Goal: Task Accomplishment & Management: Manage account settings

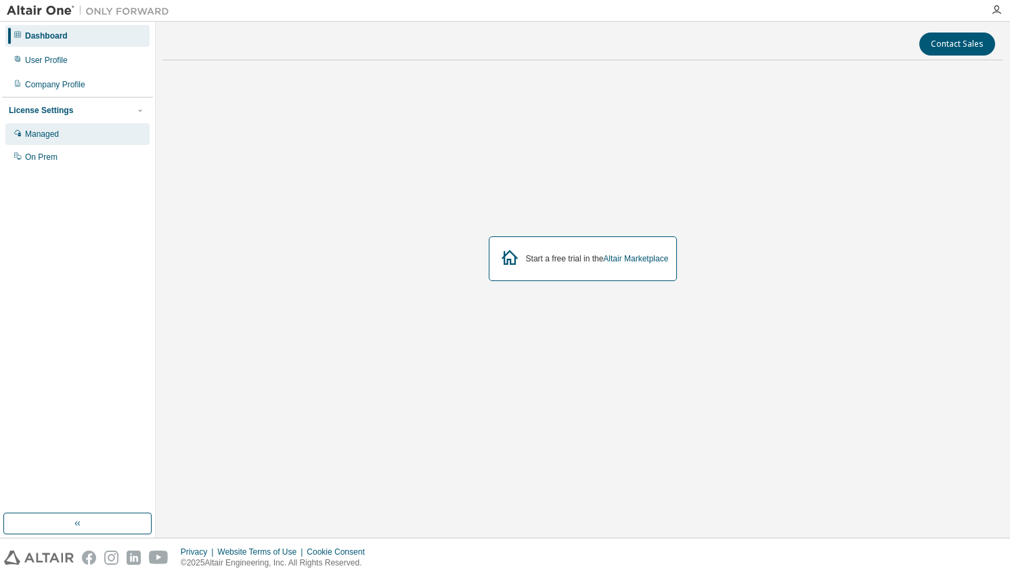
click at [83, 137] on div "Managed" at bounding box center [77, 134] width 144 height 22
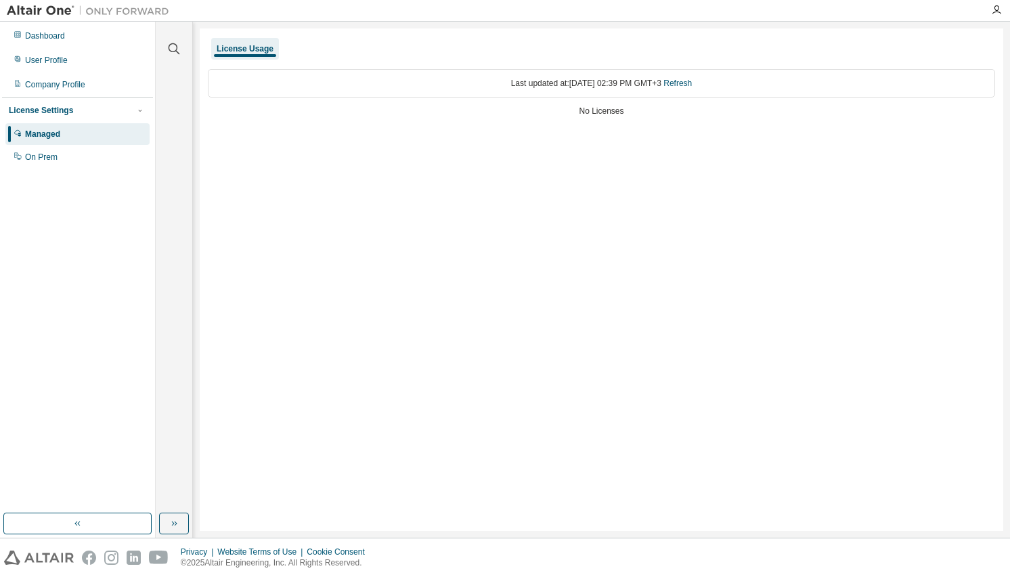
click at [92, 112] on div "License Settings" at bounding box center [77, 110] width 137 height 12
click at [79, 154] on div "On Prem" at bounding box center [77, 157] width 144 height 22
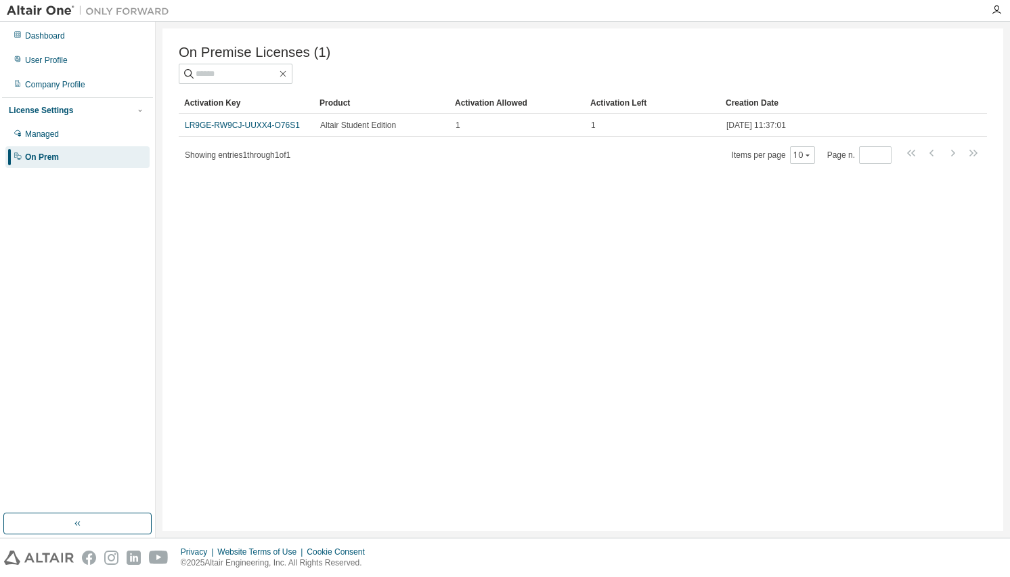
click at [105, 152] on div "On Prem" at bounding box center [77, 157] width 144 height 22
click at [53, 9] on img at bounding box center [91, 11] width 169 height 14
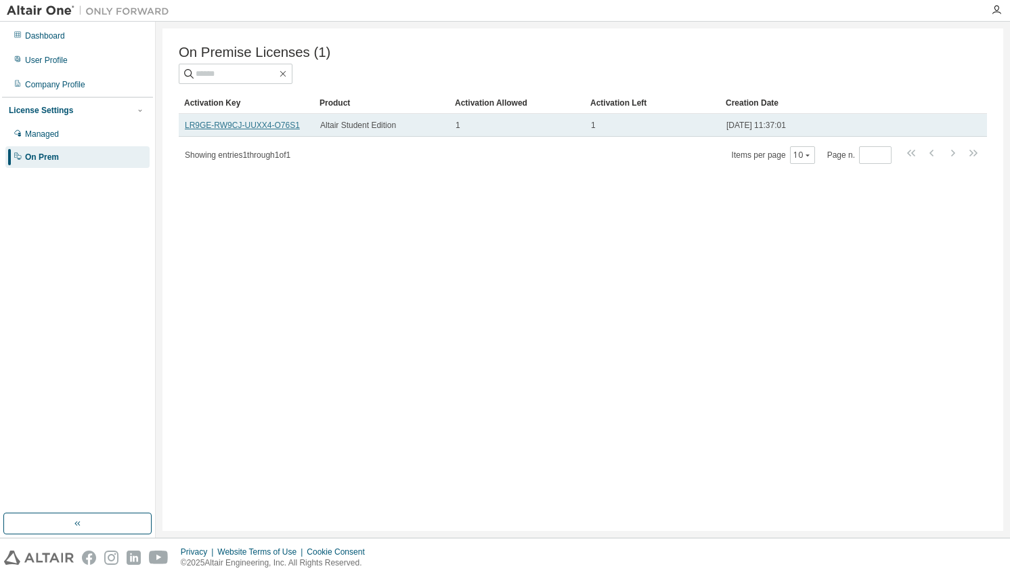
click at [261, 128] on link "LR9GE-RW9CJ-UUXX4-O76S1" at bounding box center [242, 125] width 115 height 9
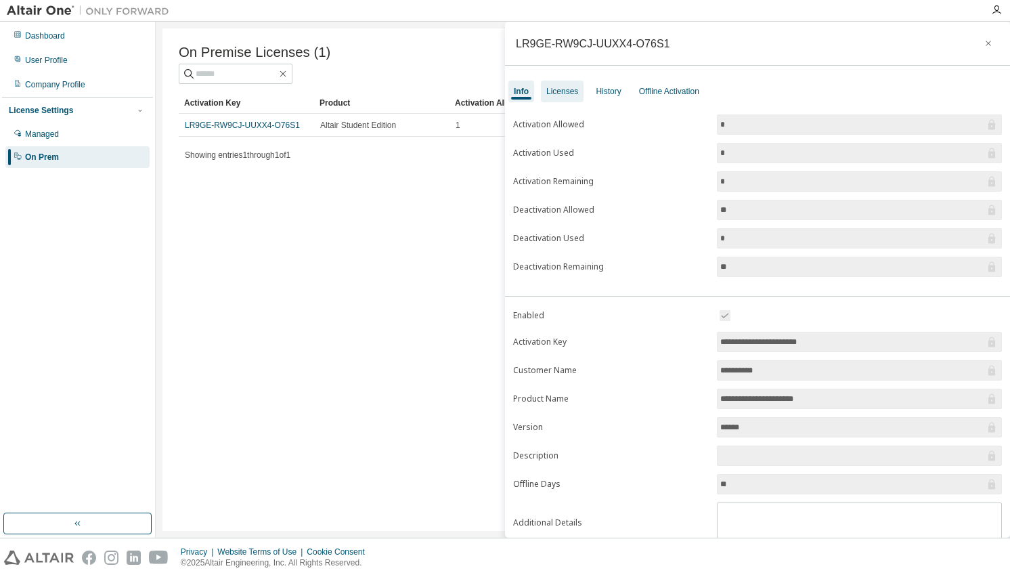
click at [569, 95] on div "Licenses" at bounding box center [562, 91] width 32 height 11
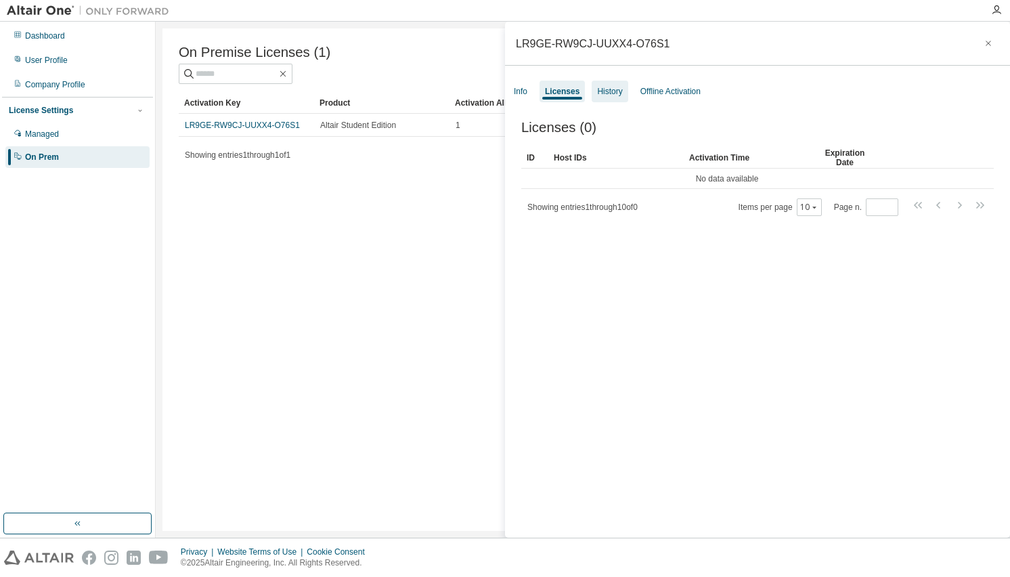
click at [618, 96] on div "History" at bounding box center [609, 91] width 25 height 11
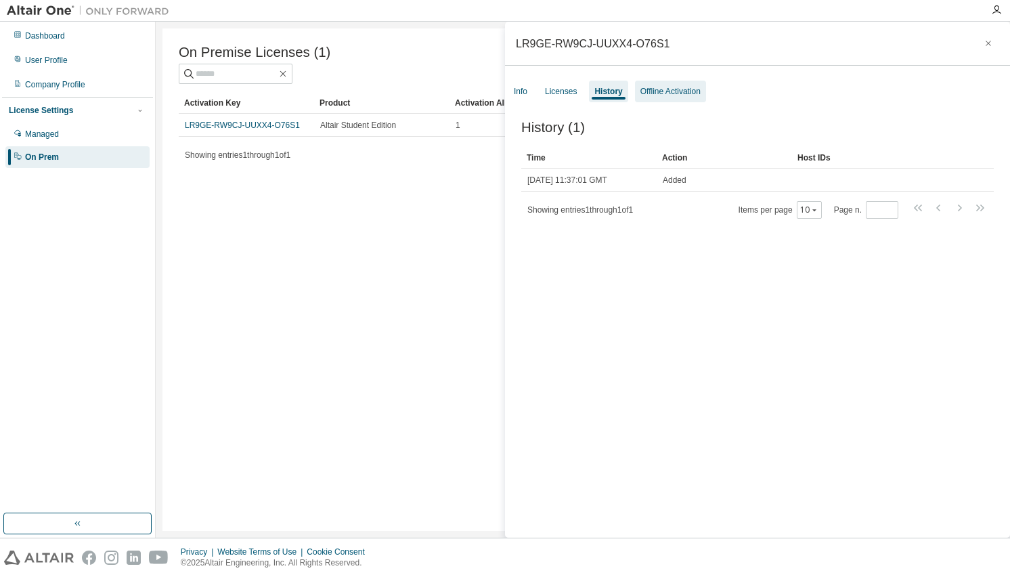
click at [655, 95] on div "Offline Activation" at bounding box center [671, 91] width 60 height 11
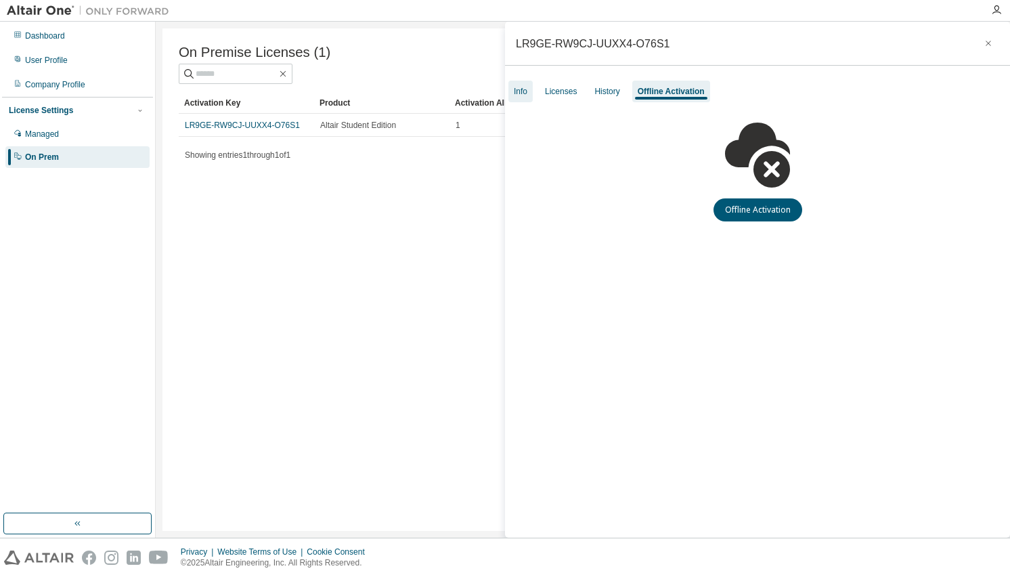
click at [533, 91] on div "Info" at bounding box center [521, 92] width 24 height 22
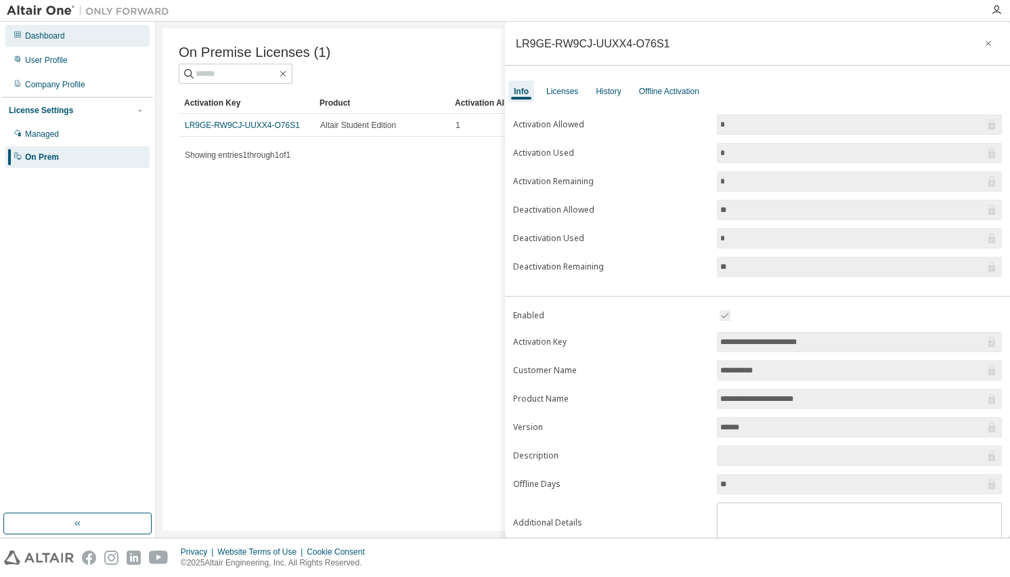
click at [80, 40] on div "Dashboard" at bounding box center [77, 36] width 144 height 22
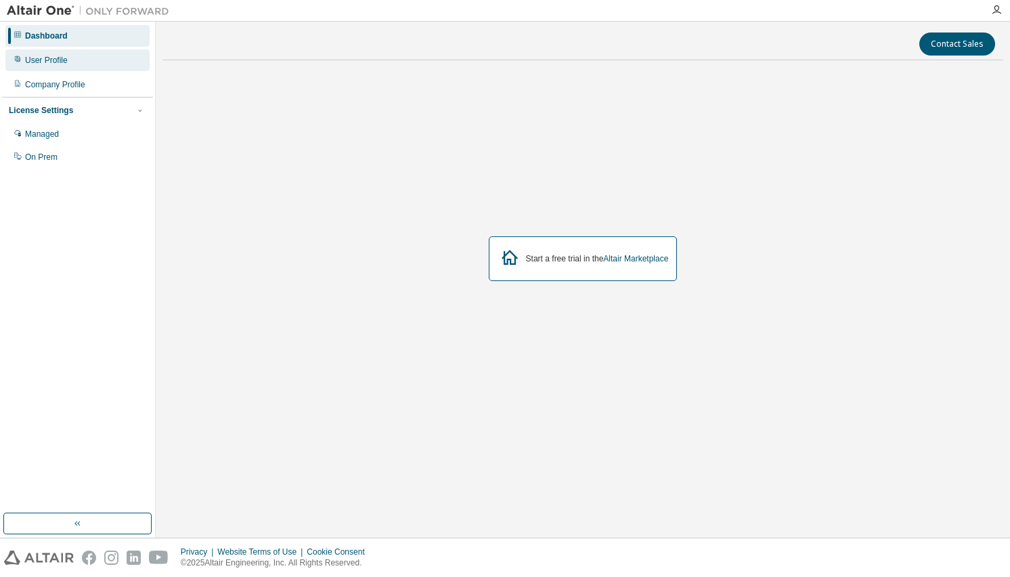
click at [69, 64] on div "User Profile" at bounding box center [77, 60] width 144 height 22
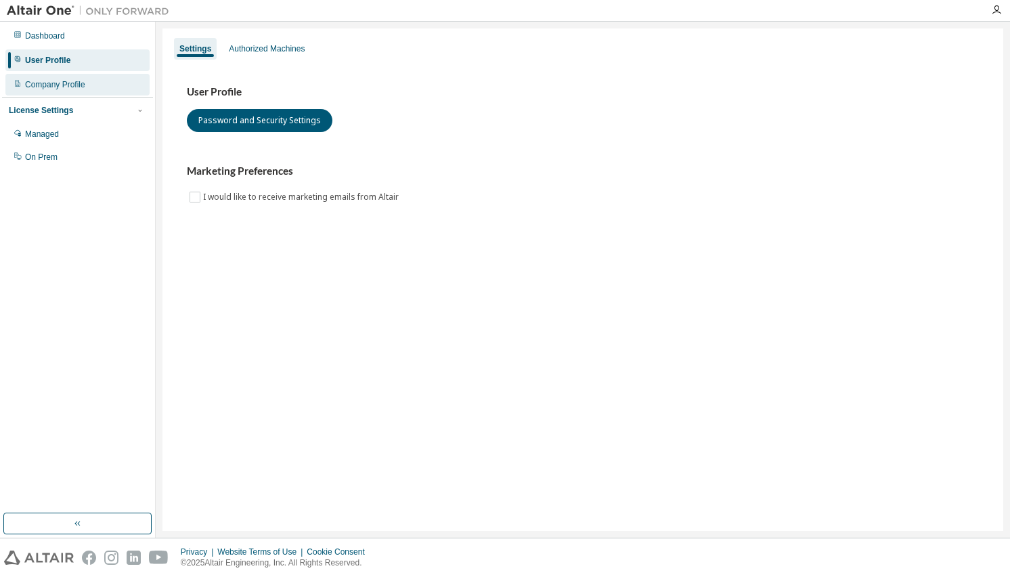
click at [71, 89] on div "Company Profile" at bounding box center [55, 84] width 60 height 11
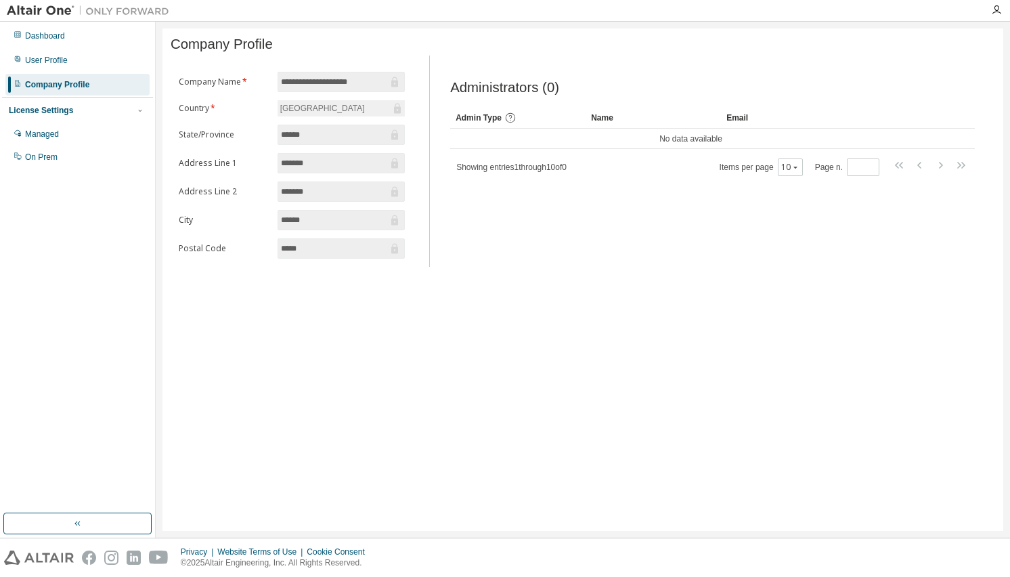
click at [56, 12] on img at bounding box center [91, 11] width 169 height 14
click at [99, 11] on img at bounding box center [91, 11] width 169 height 14
click at [995, 7] on icon "button" at bounding box center [996, 10] width 11 height 11
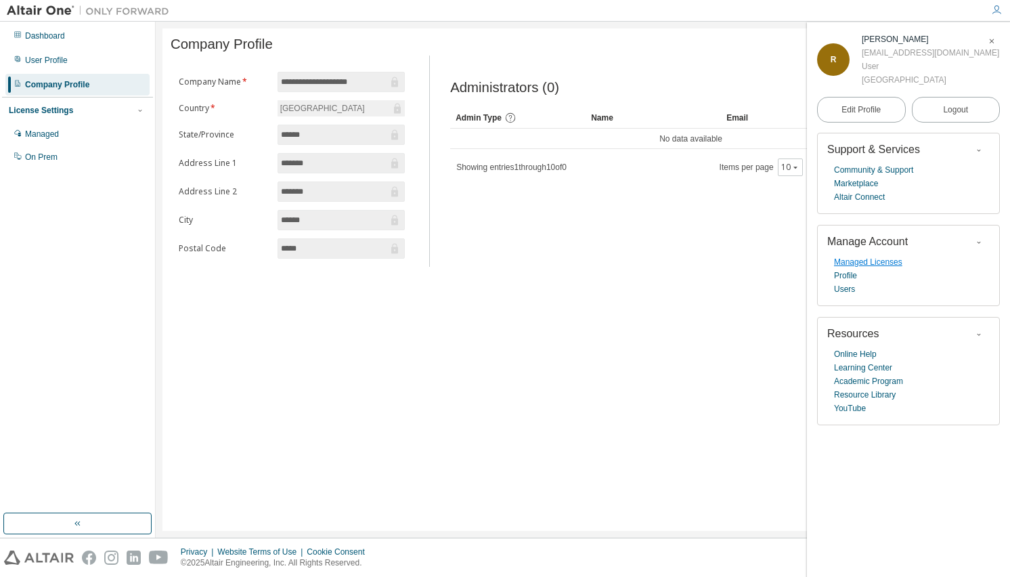
click at [871, 265] on link "Managed Licenses" at bounding box center [868, 262] width 68 height 14
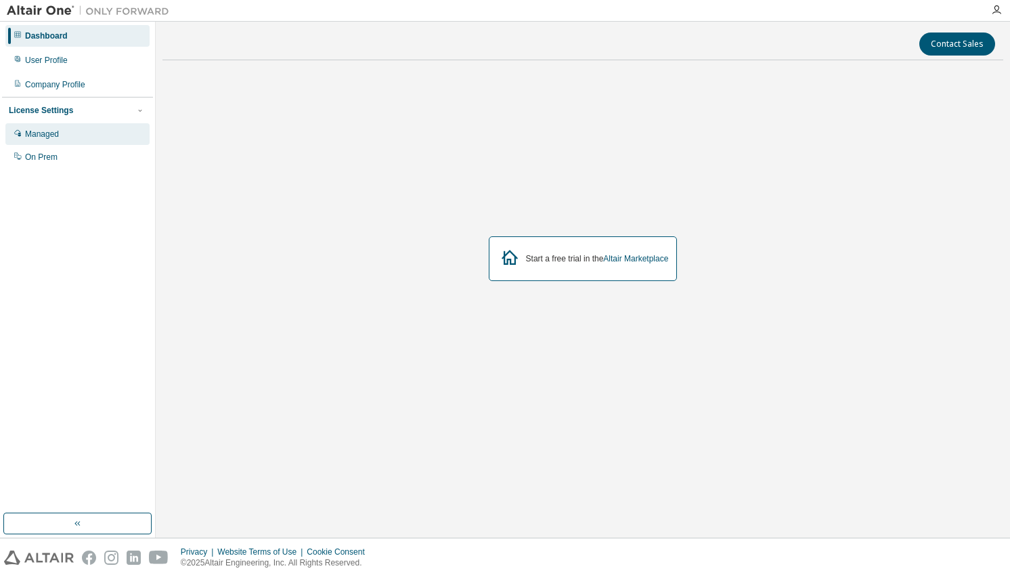
click at [74, 133] on div "Managed" at bounding box center [77, 134] width 144 height 22
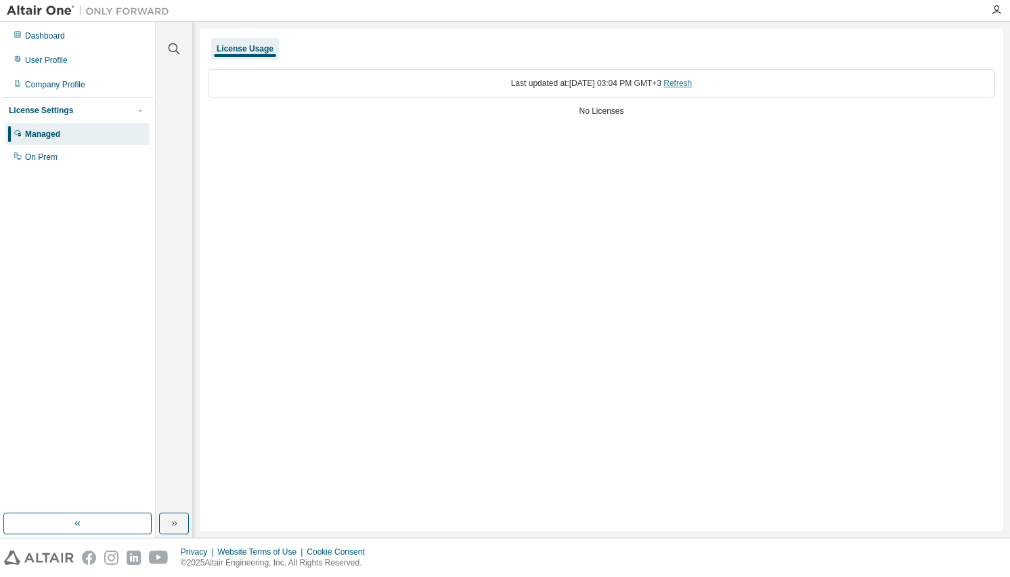
click at [685, 85] on link "Refresh" at bounding box center [678, 83] width 28 height 9
click at [85, 158] on div "On Prem" at bounding box center [77, 157] width 144 height 22
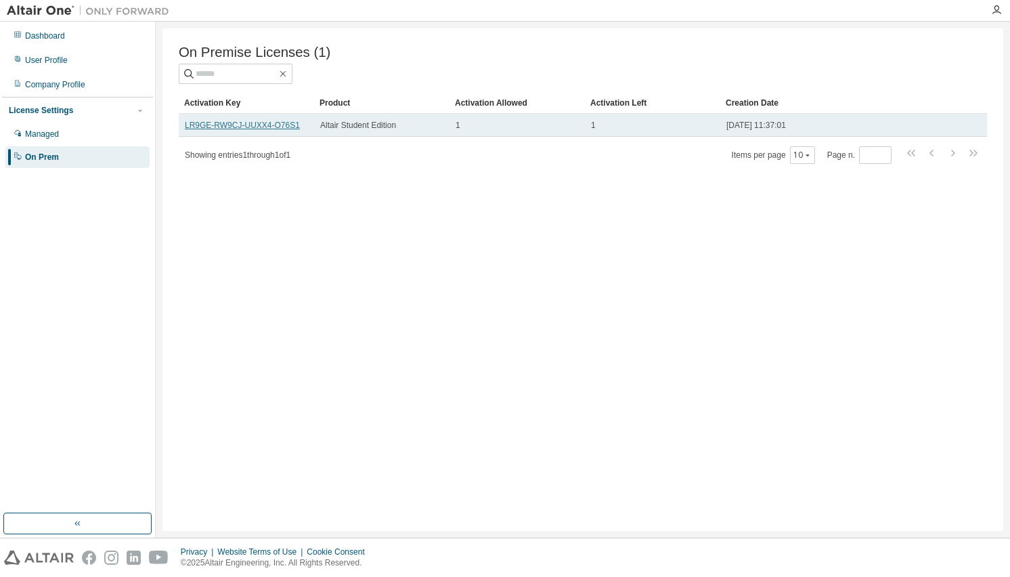
click at [280, 126] on link "LR9GE-RW9CJ-UUXX4-O76S1" at bounding box center [242, 125] width 115 height 9
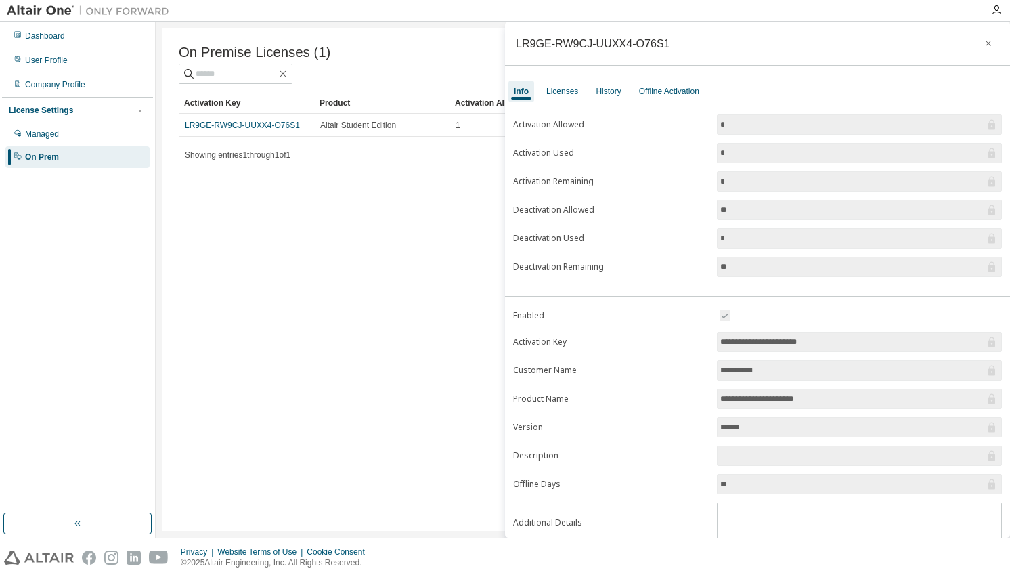
click at [416, 234] on div "On Premise Licenses (1) Clear Load Save Save As Field Operator Value Select fil…" at bounding box center [583, 279] width 841 height 502
click at [984, 44] on icon "button" at bounding box center [988, 43] width 9 height 11
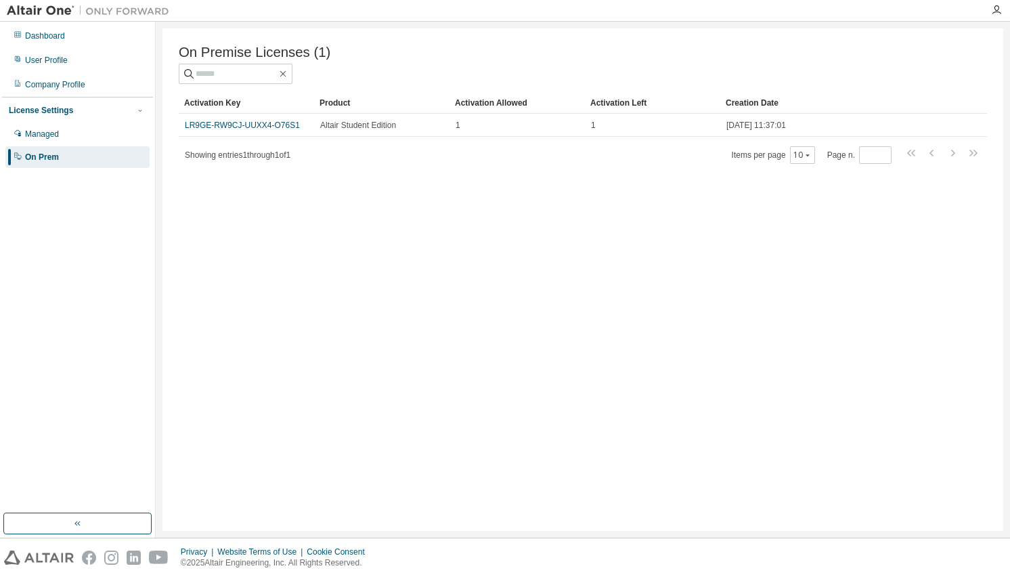
drag, startPoint x: 236, startPoint y: 125, endPoint x: 204, endPoint y: 170, distance: 55.4
click at [204, 170] on div "On Premise Licenses (1) Clear Load Save Save As Field Operator Value Select fil…" at bounding box center [583, 279] width 841 height 502
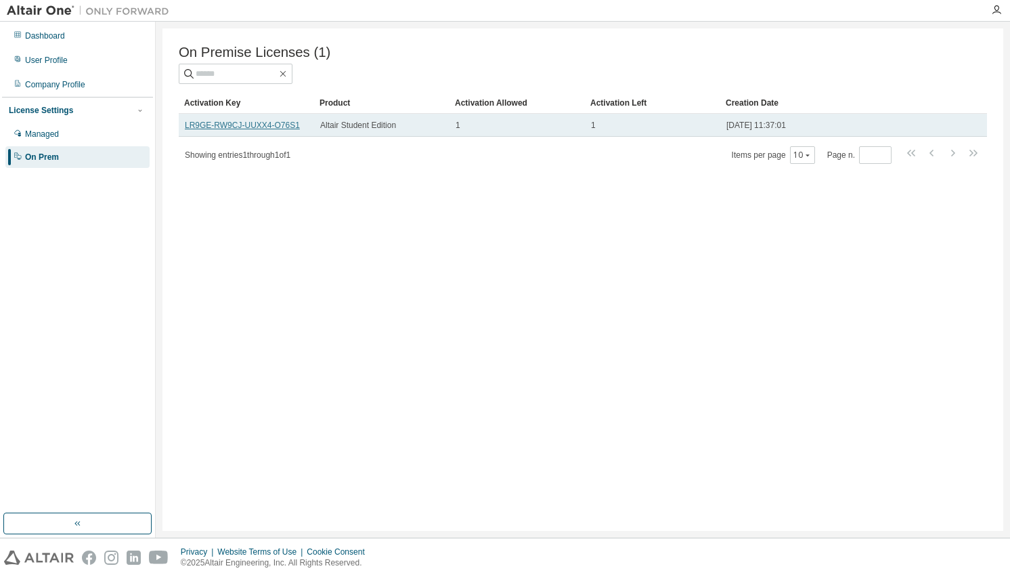
click at [224, 128] on link "LR9GE-RW9CJ-UUXX4-O76S1" at bounding box center [242, 125] width 115 height 9
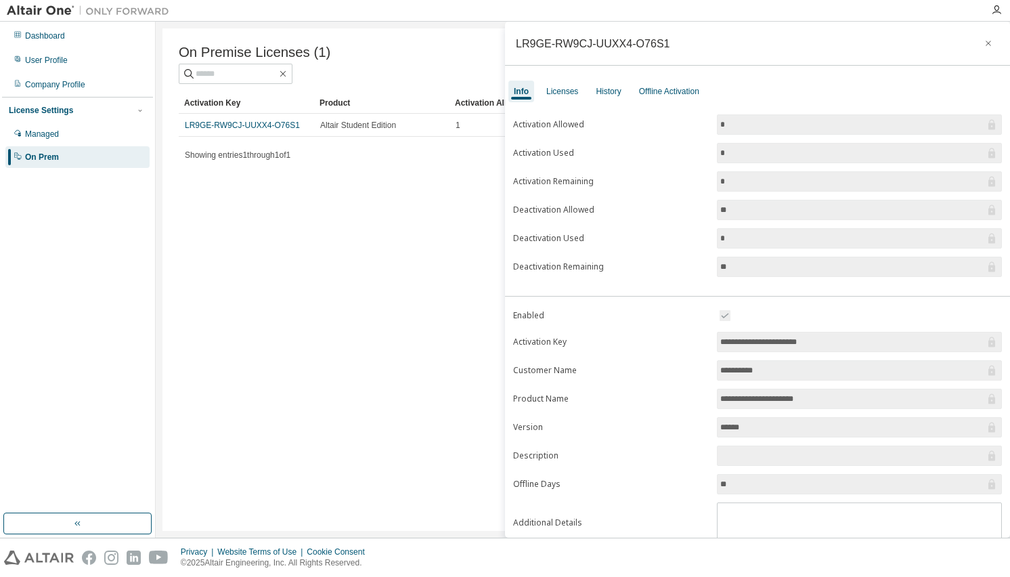
click at [48, 9] on img at bounding box center [91, 11] width 169 height 14
click at [978, 43] on button "button" at bounding box center [989, 44] width 22 height 22
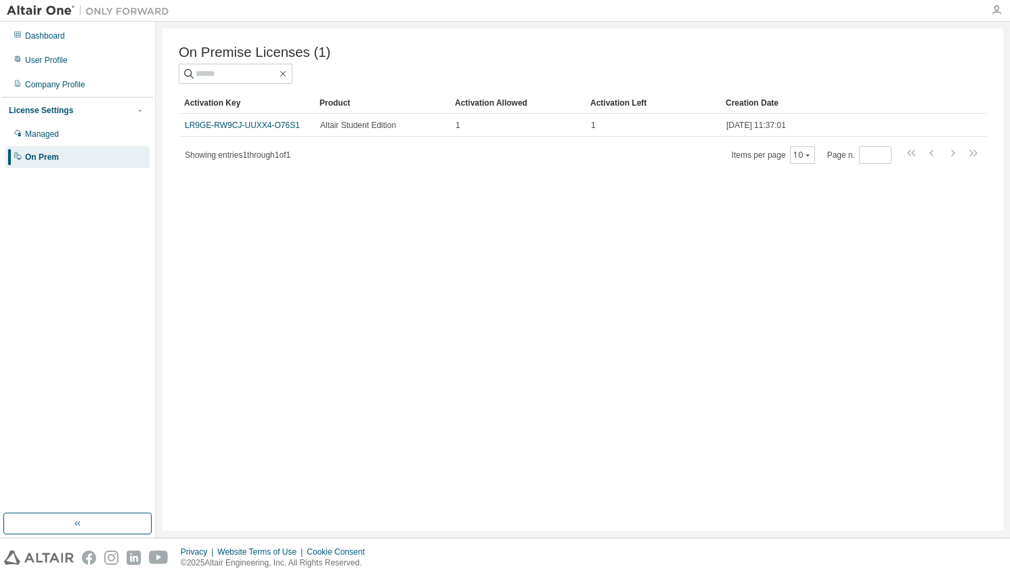
click at [1002, 12] on icon "button" at bounding box center [996, 10] width 11 height 11
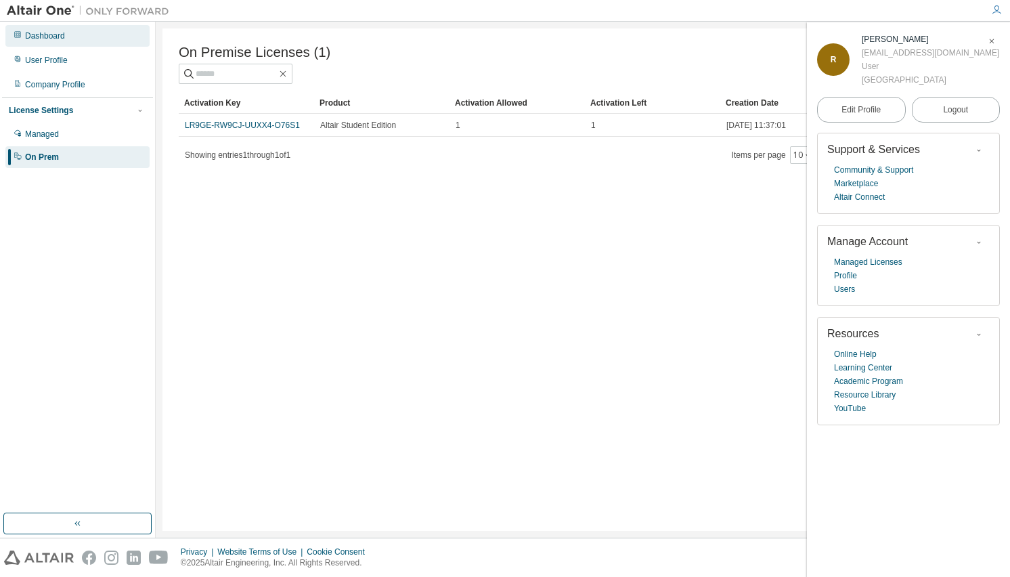
click at [48, 37] on div "Dashboard" at bounding box center [45, 35] width 40 height 11
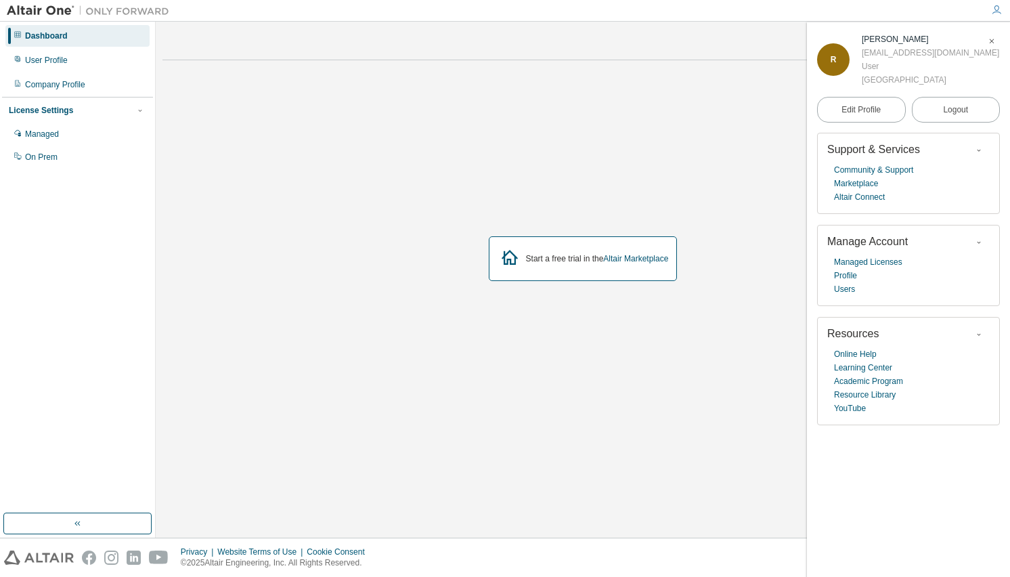
click at [35, 7] on img at bounding box center [91, 11] width 169 height 14
click at [106, 13] on img at bounding box center [91, 11] width 169 height 14
click at [75, 51] on div "User Profile" at bounding box center [77, 60] width 144 height 22
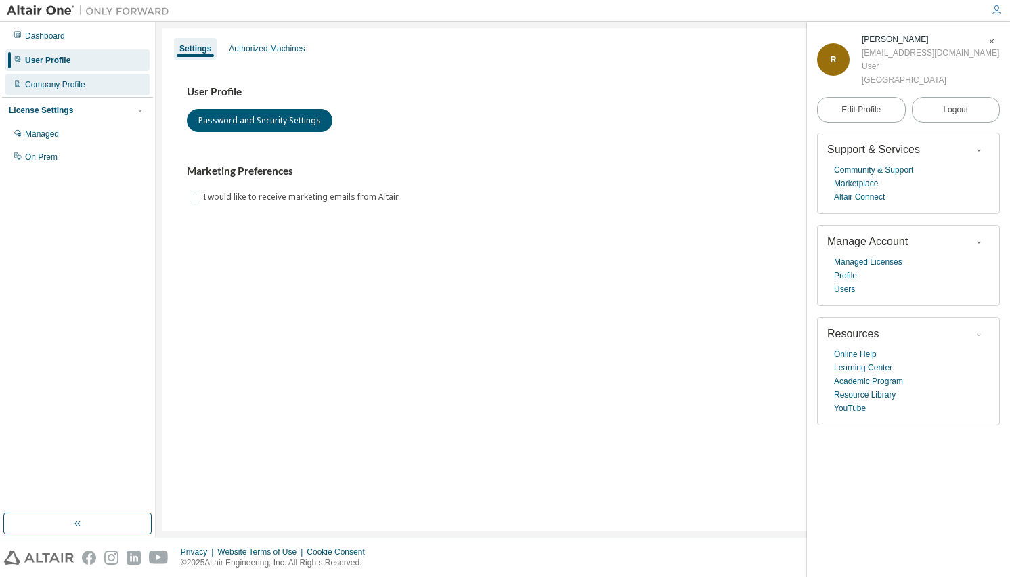
click at [69, 79] on div "Company Profile" at bounding box center [77, 85] width 144 height 22
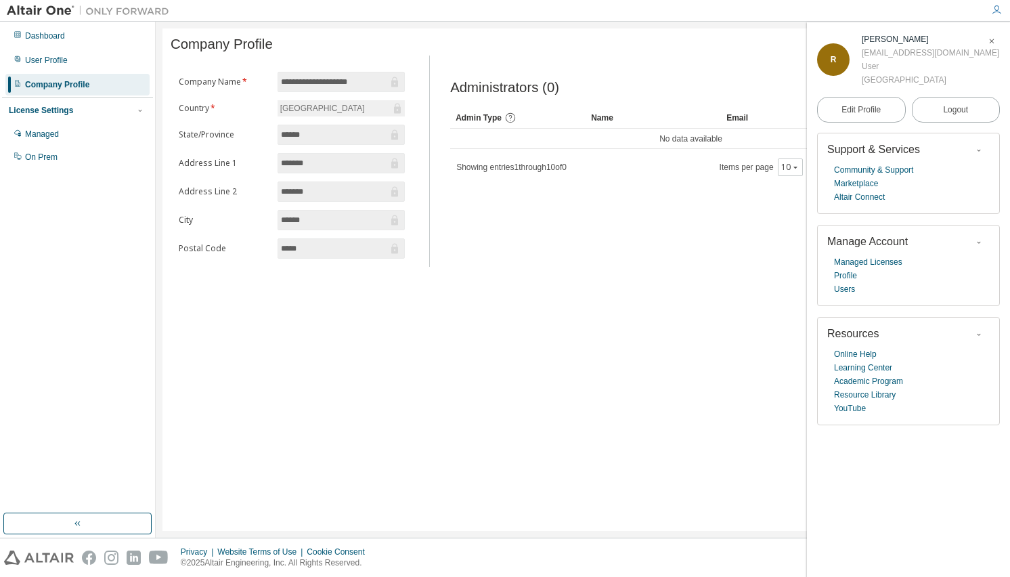
click at [71, 113] on div "License Settings" at bounding box center [77, 110] width 137 height 12
click at [68, 113] on div "License Settings" at bounding box center [77, 110] width 137 height 12
click at [74, 523] on icon "button" at bounding box center [75, 523] width 3 height 5
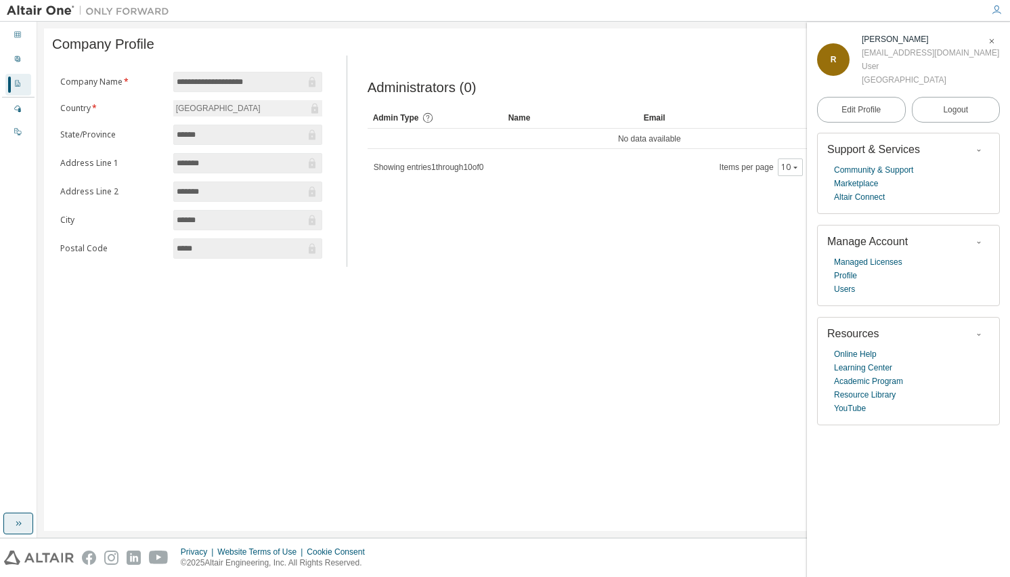
click at [28, 552] on img at bounding box center [39, 558] width 70 height 14
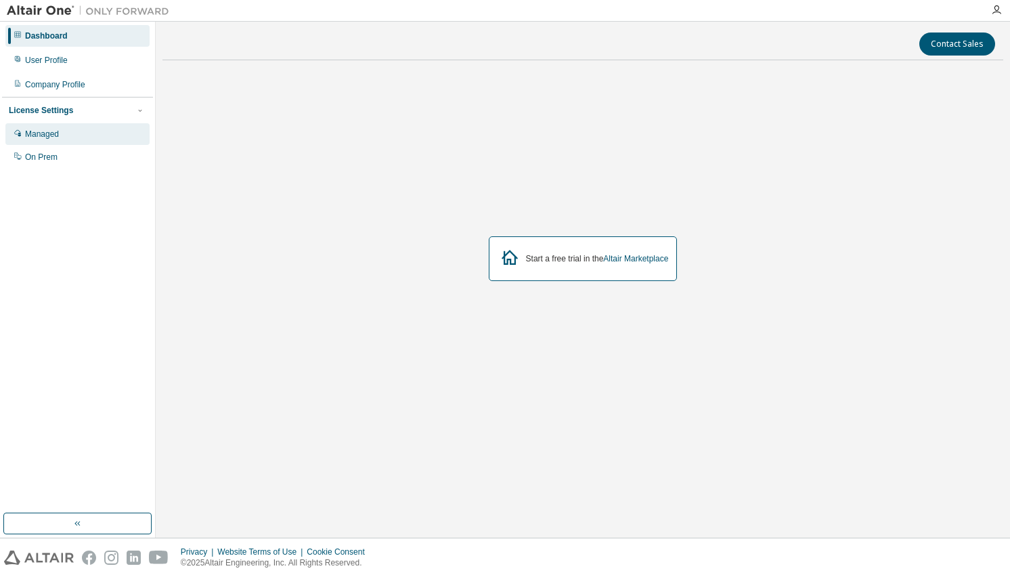
click at [98, 125] on div "Managed" at bounding box center [77, 134] width 144 height 22
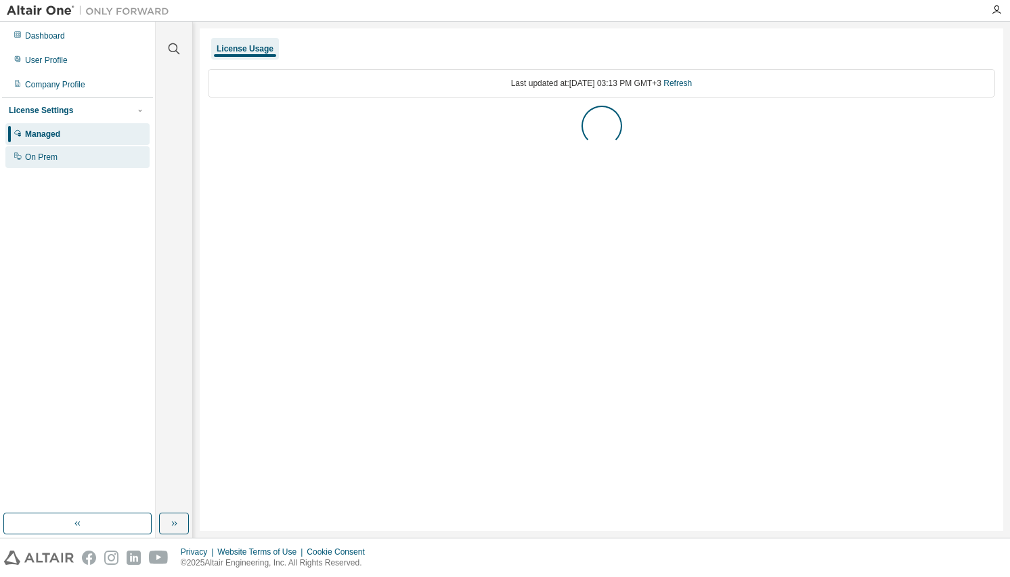
click at [75, 156] on div "On Prem" at bounding box center [77, 157] width 144 height 22
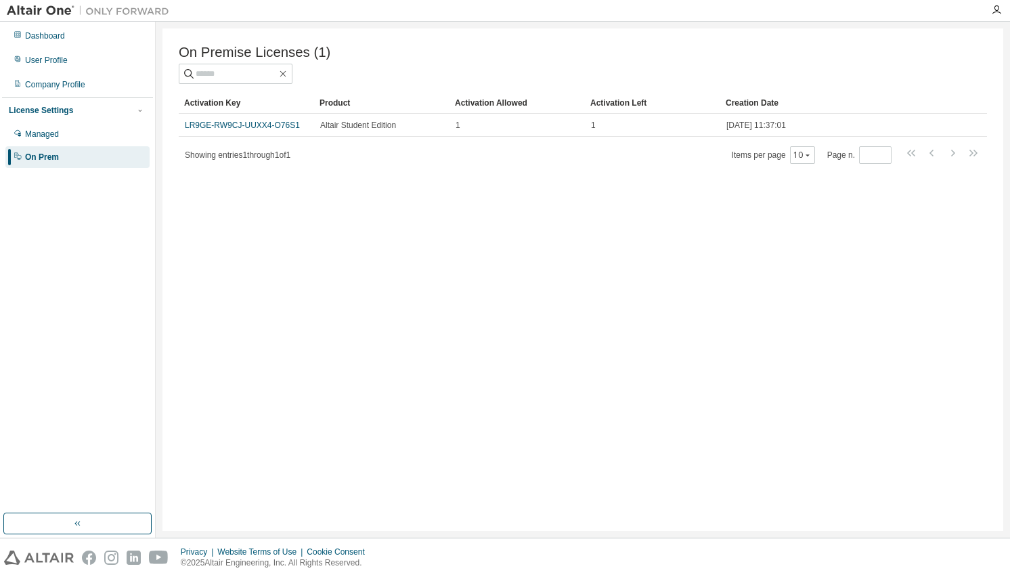
drag, startPoint x: 262, startPoint y: 129, endPoint x: 221, endPoint y: 232, distance: 110.7
click at [221, 232] on div "On Premise Licenses (1) Clear Load Save Save As Field Operator Value Select fil…" at bounding box center [583, 279] width 841 height 502
drag, startPoint x: 242, startPoint y: 127, endPoint x: 162, endPoint y: 207, distance: 113.5
click at [162, 207] on div "On Premise Licenses (1) Clear Load Save Save As Field Operator Value Select fil…" at bounding box center [583, 280] width 855 height 516
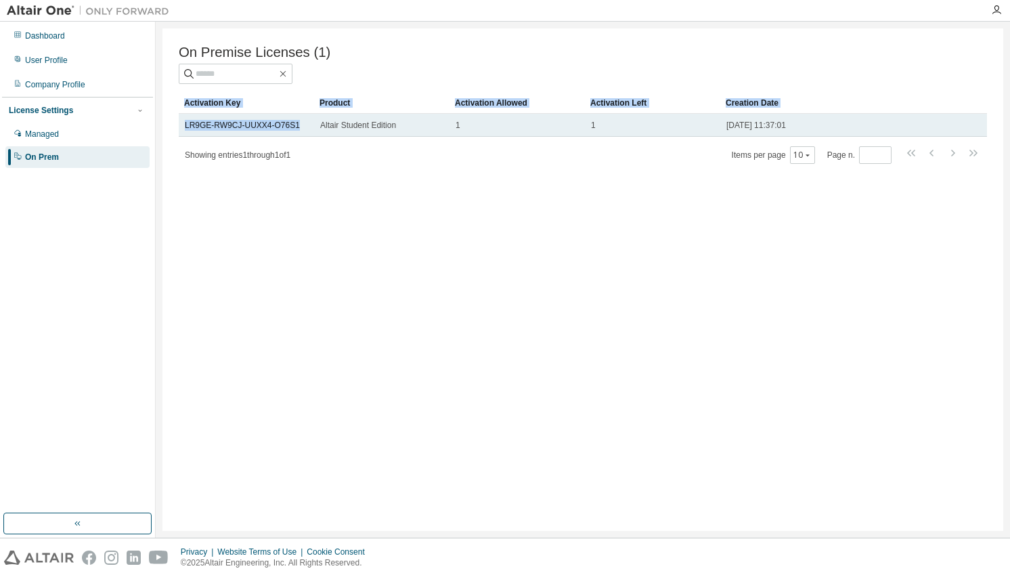
drag, startPoint x: 173, startPoint y: 129, endPoint x: 296, endPoint y: 122, distance: 123.5
click at [296, 122] on div "On Premise Licenses (1) Clear Load Save Save As Field Operator Value Select fil…" at bounding box center [583, 279] width 841 height 502
click at [296, 123] on div "LR9GE-RW9CJ-UUXX4-O76S1" at bounding box center [246, 125] width 123 height 11
click at [286, 127] on link "LR9GE-RW9CJ-UUXX4-O76S1" at bounding box center [242, 125] width 115 height 9
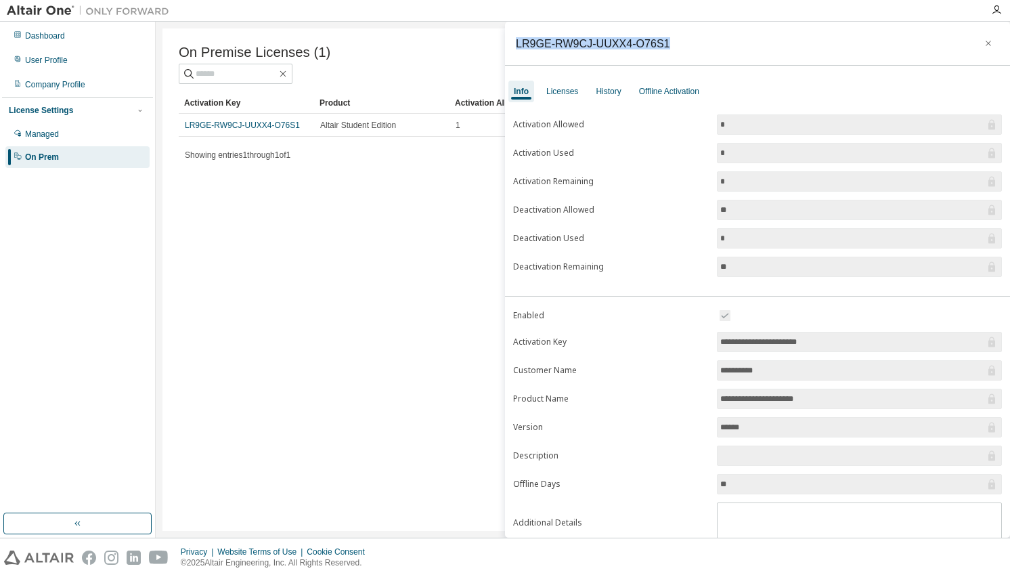
drag, startPoint x: 664, startPoint y: 41, endPoint x: 517, endPoint y: 41, distance: 147.6
click at [517, 41] on div "LR9GE-RW9CJ-UUXX4-O76S1" at bounding box center [757, 44] width 505 height 44
copy div "LR9GE-RW9CJ-UUXX4-O76S1"
click at [308, 130] on td "LR9GE-RW9CJ-UUXX4-O76S1" at bounding box center [246, 125] width 135 height 23
drag, startPoint x: 260, startPoint y: 127, endPoint x: 162, endPoint y: 314, distance: 211.1
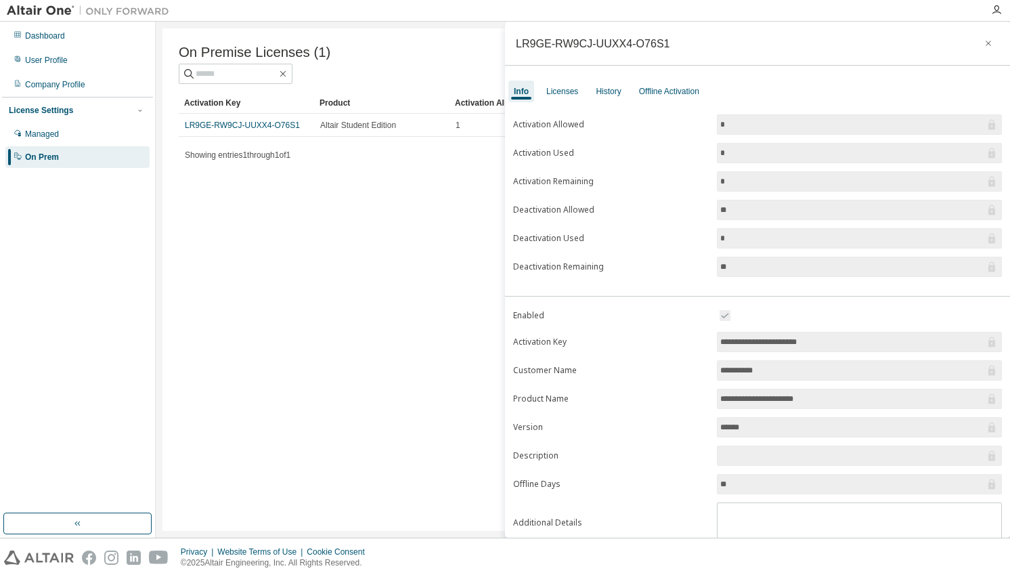
click at [162, 314] on div "On Premise Licenses (1) Clear Load Save Save As Field Operator Value Select fil…" at bounding box center [583, 280] width 855 height 516
